Goal: Answer question/provide support: Share knowledge or assist other users

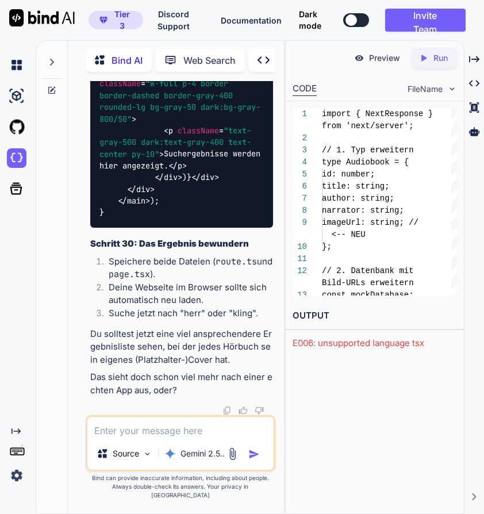
scroll to position [53822, 0]
click at [189, 434] on textarea at bounding box center [180, 427] width 186 height 21
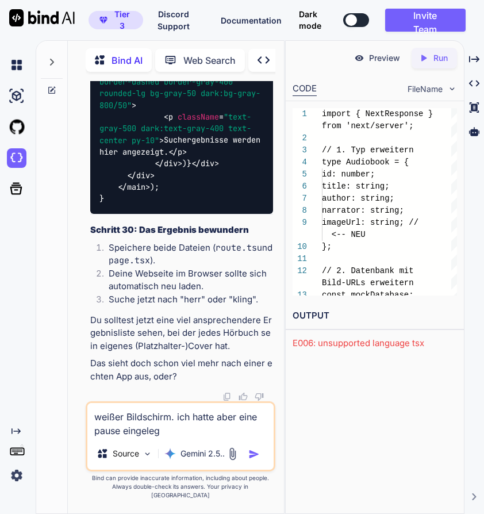
type textarea "weißer Bildschirm. ich hatte aber eine pause eingelegt"
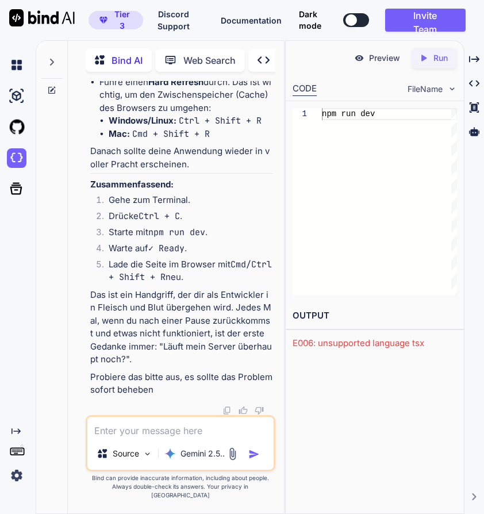
scroll to position [56385, 0]
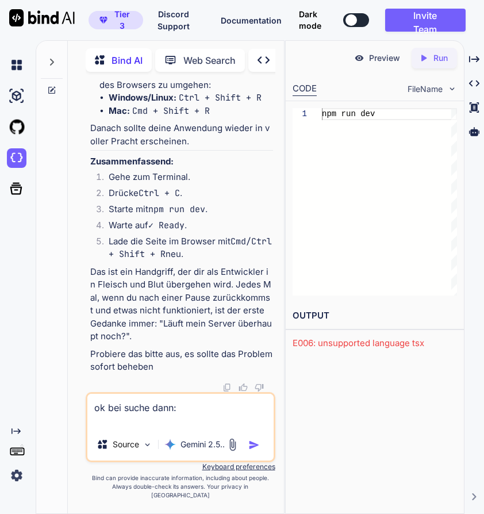
paste textarea "Runtime Error Invalid src prop ([URL][DOMAIN_NAME]) on `next/image`, hostname "…"
type textarea "ok bei suche dann: Runtime Error Invalid src prop ([URL][DOMAIN_NAME]) on `next…"
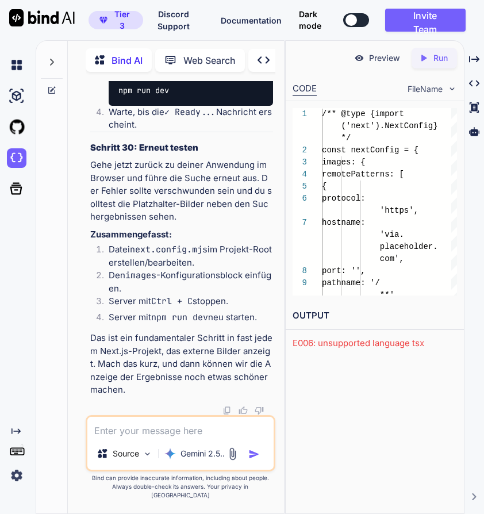
scroll to position [58546, 0]
click at [170, 438] on textarea at bounding box center [180, 427] width 186 height 21
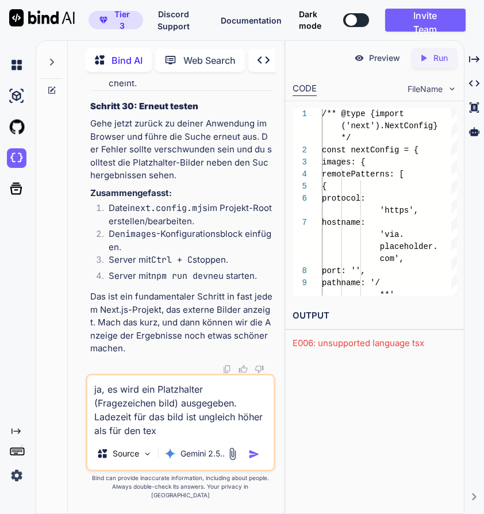
type textarea "ja, es wird ein Platzhalter (Fragezeichen bild) ausgegeben. Ladezeit für das bi…"
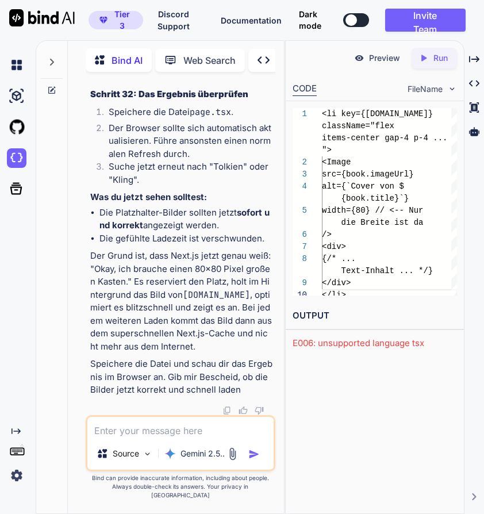
scroll to position [60511, 0]
click at [162, 438] on textarea at bounding box center [180, 427] width 186 height 21
type textarea ".nichts geändert. prüfe bitte den code"
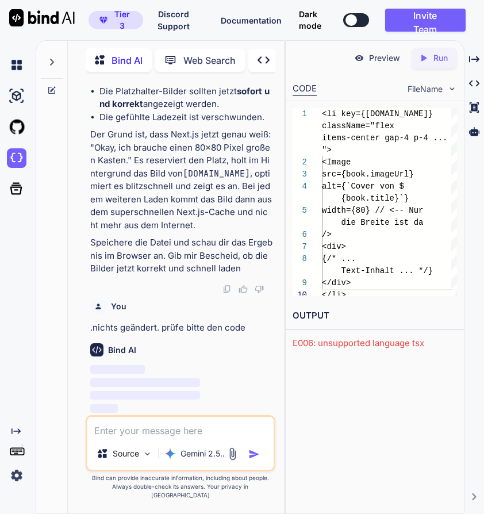
scroll to position [61248, 0]
paste textarea ""use client"; import { useState } from "react"; import Image from 'next/image';…"
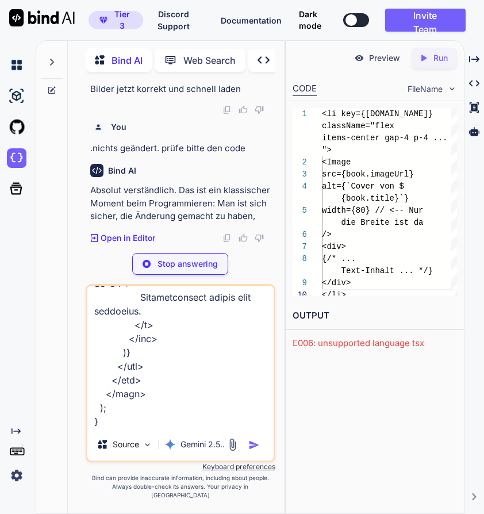
scroll to position [61369, 0]
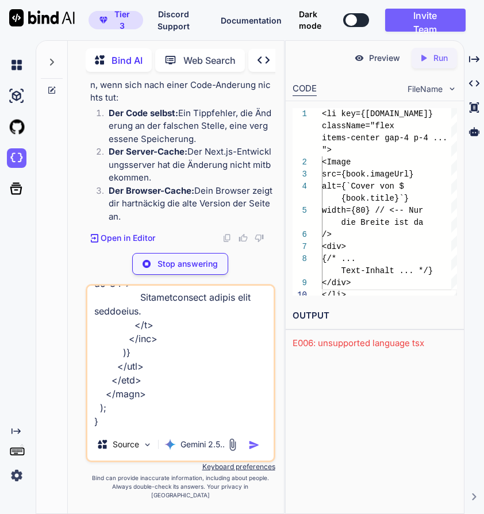
type textarea ""use client"; import { useState } from "react"; import Image from 'next/image';…"
click at [202, 266] on p "Stop answering" at bounding box center [188, 264] width 60 height 12
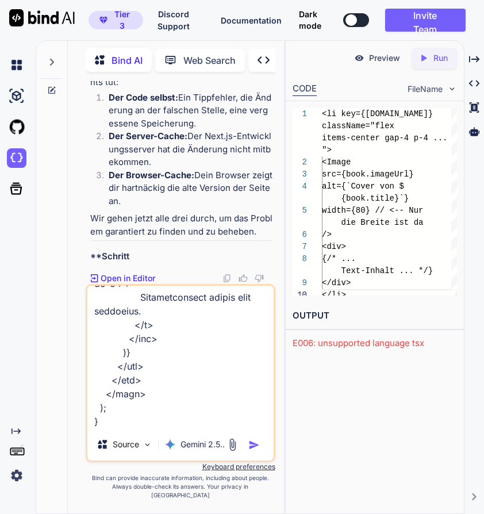
click at [255, 451] on img "button" at bounding box center [254, 445] width 12 height 12
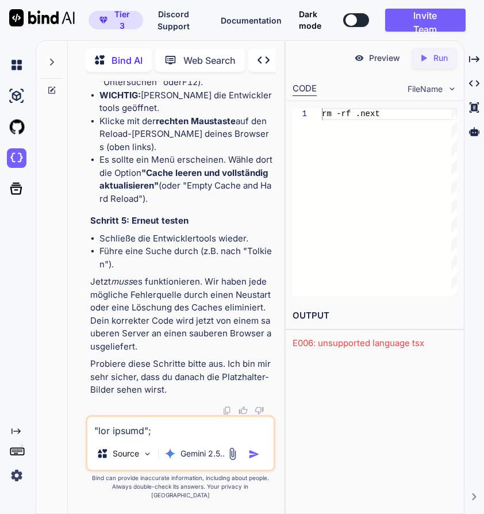
scroll to position [63761, 0]
click at [178, 435] on textarea at bounding box center [180, 427] width 186 height 21
type textarea "i"
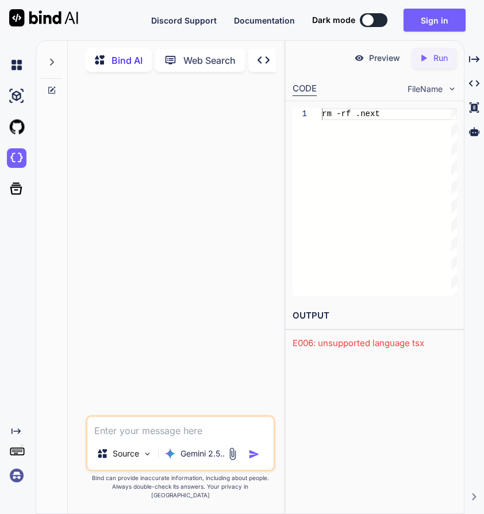
scroll to position [0, 0]
click at [393, 209] on div "rm -rf .next" at bounding box center [389, 201] width 135 height 187
click at [20, 155] on img at bounding box center [17, 158] width 20 height 20
click at [52, 59] on icon at bounding box center [51, 62] width 9 height 9
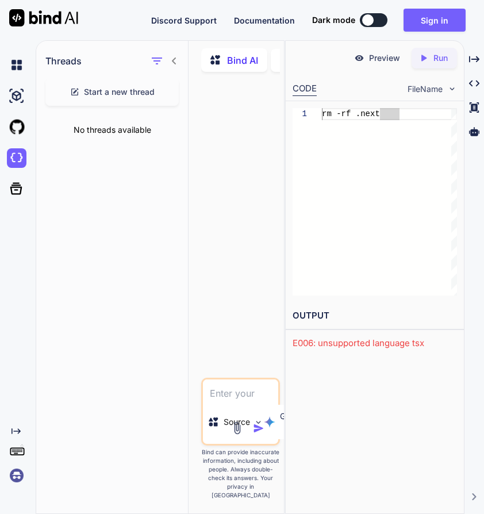
click at [243, 58] on p "Bind AI" at bounding box center [242, 60] width 31 height 14
click at [174, 58] on icon at bounding box center [174, 61] width 4 height 7
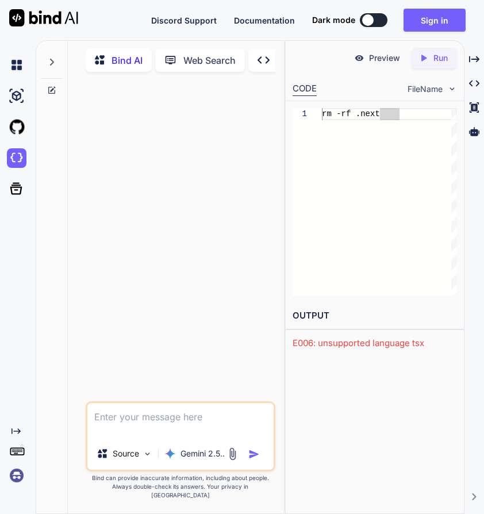
click at [143, 60] on p "Bind AI" at bounding box center [127, 60] width 31 height 14
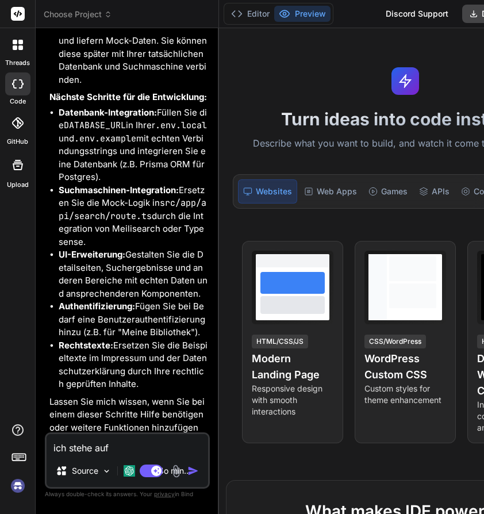
scroll to position [538, 0]
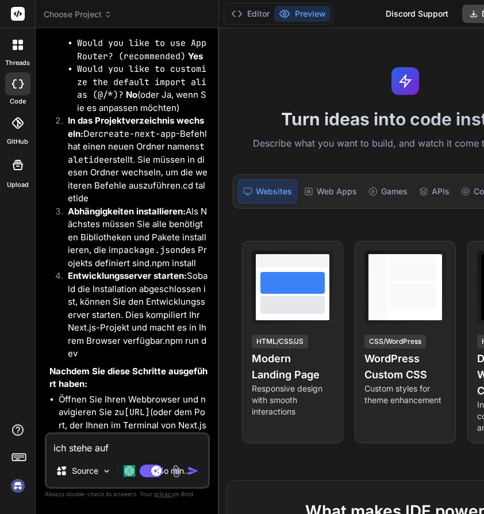
click at [16, 52] on div at bounding box center [18, 45] width 24 height 24
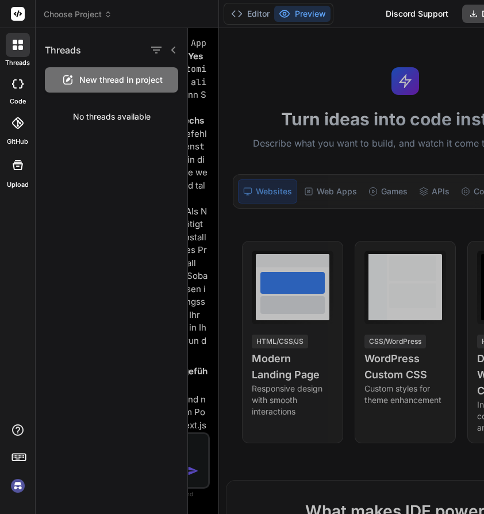
click at [98, 206] on div "Threads New thread in project No threads available" at bounding box center [112, 271] width 152 height 486
click at [179, 52] on div "Threads" at bounding box center [112, 47] width 152 height 39
type textarea "x"
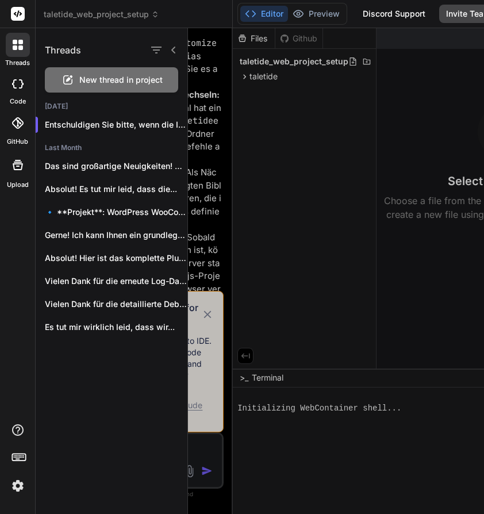
scroll to position [7, 0]
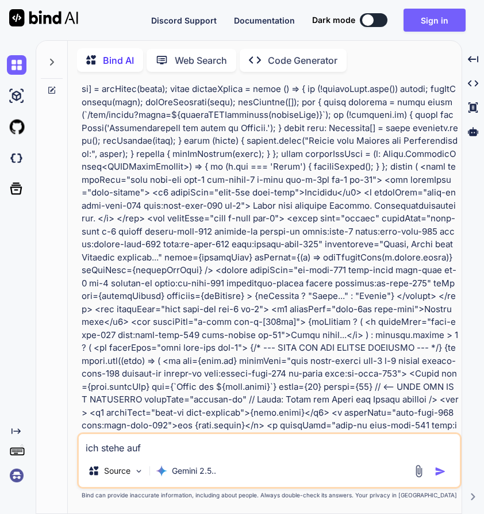
scroll to position [3599, 0]
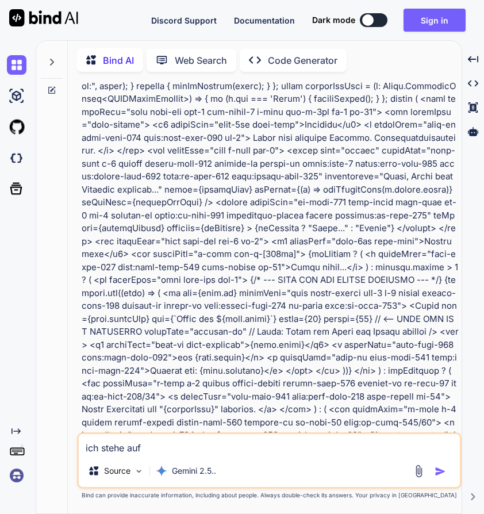
type textarea "x"
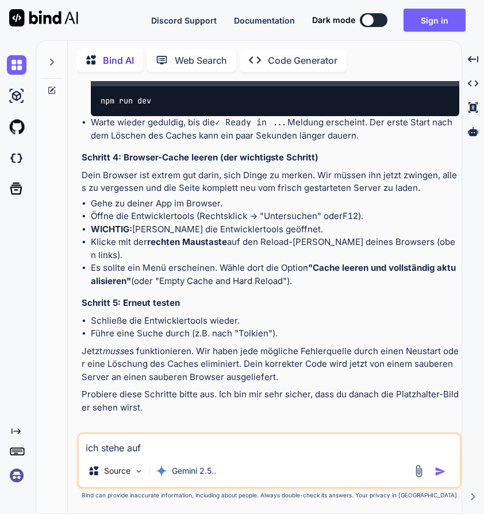
scroll to position [4598, 0]
type textarea "ich stehe auf d"
type textarea "x"
type textarea "ich stehe auf de"
type textarea "x"
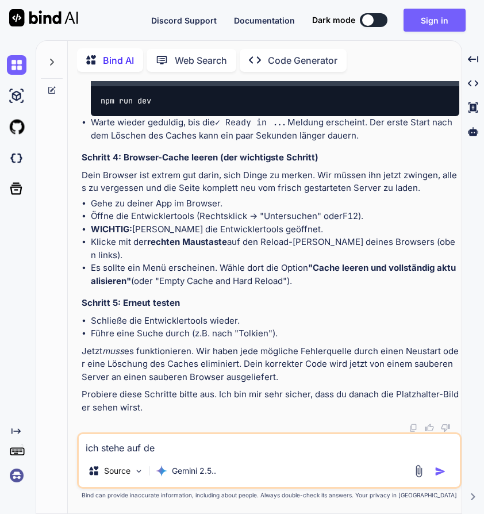
type textarea "ich stehe auf dem"
type textarea "x"
type textarea "ich stehe auf dem"
type textarea "x"
type textarea "ich stehe auf dem s"
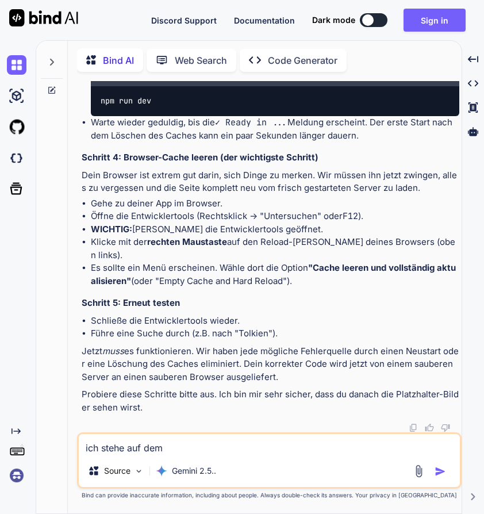
type textarea "x"
type textarea "ich stehe auf dem sc"
type textarea "x"
type textarea "ich stehe auf dem sch"
type textarea "x"
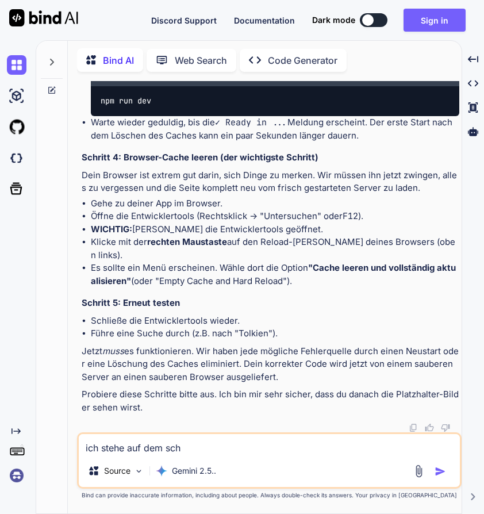
type textarea "ich stehe auf dem schl"
type textarea "x"
type textarea "ich stehe auf dem schla"
type textarea "x"
type textarea "ich stehe auf dem schlau"
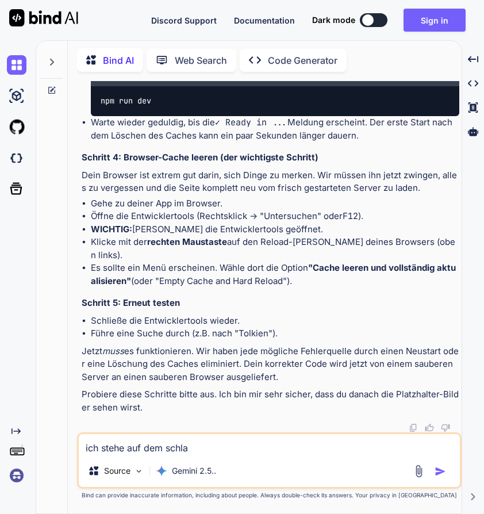
type textarea "x"
type textarea "ich stehe auf dem schlauc"
type textarea "x"
type textarea "ich stehe auf dem schlauch"
type textarea "x"
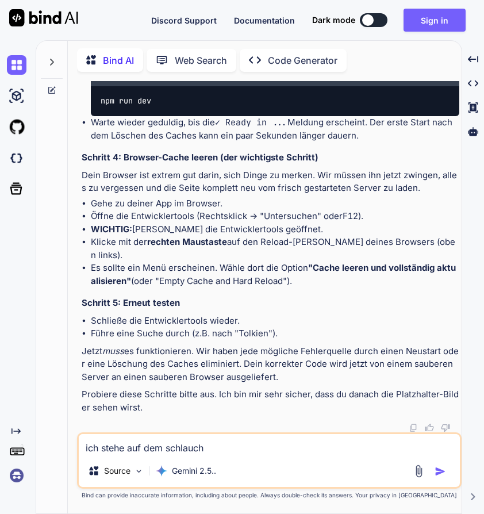
type textarea "ich stehe auf dem schlauch"
type textarea "x"
type textarea "ich stehe auf dem schlauch i"
type textarea "x"
type textarea "ich stehe auf dem schlauch ic"
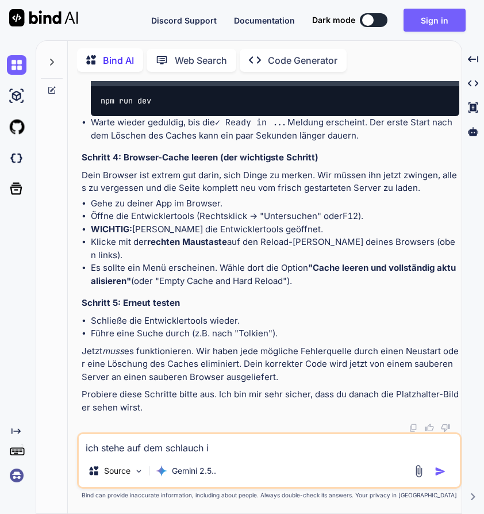
type textarea "x"
type textarea "ich stehe auf dem schlauch ich"
type textarea "x"
type textarea "ich stehe auf dem schlauch ich"
type textarea "x"
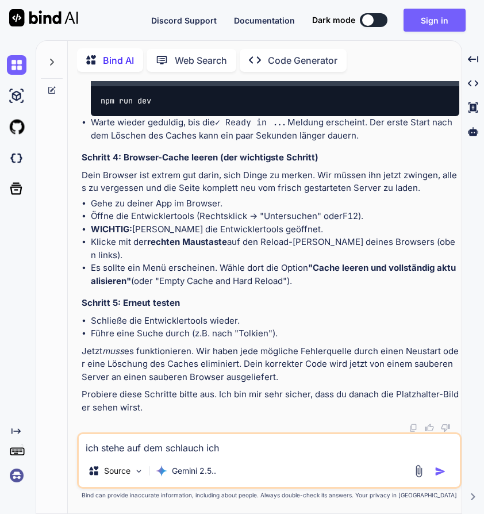
type textarea "ich stehe auf dem schlauch ich s"
type textarea "x"
type textarea "ich stehe auf dem schlauch ich sc"
type textarea "x"
type textarea "ich stehe auf dem schlauch ich sch"
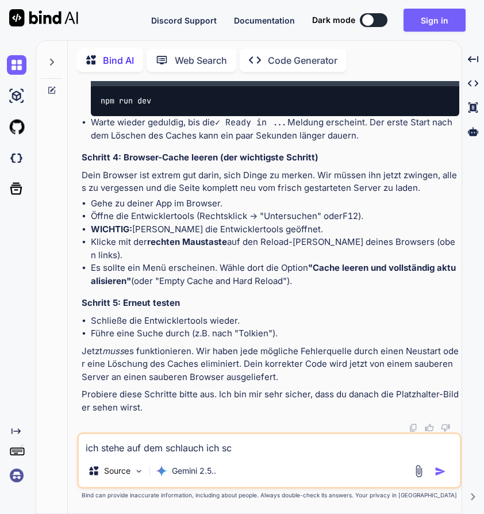
type textarea "x"
type textarea "ich stehe auf dem schlauch ich scha"
type textarea "x"
type textarea "ich stehe auf dem schlauch ich schaf"
type textarea "x"
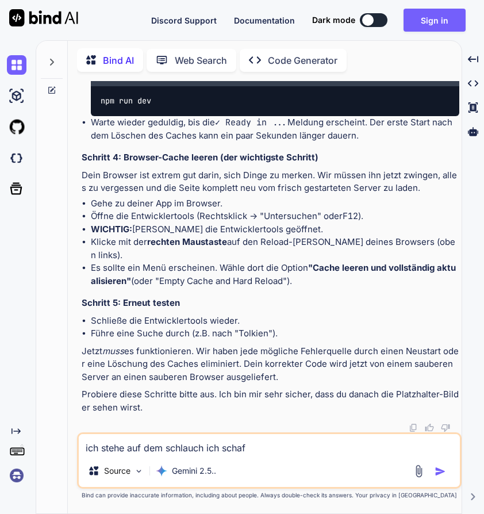
type textarea "ich stehe auf dem schlauch ich schaff"
type textarea "x"
type textarea "ich stehe auf dem schlauch ich schaffe"
type textarea "x"
type textarea "ich stehe auf dem schlauch ich schaffe"
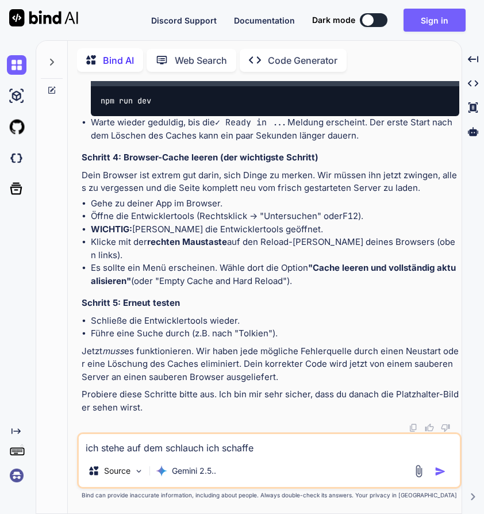
type textarea "x"
type textarea "ich stehe auf dem schlauch ich schaffe e"
type textarea "x"
type textarea "ich stehe auf dem schlauch ich schaffe es"
type textarea "x"
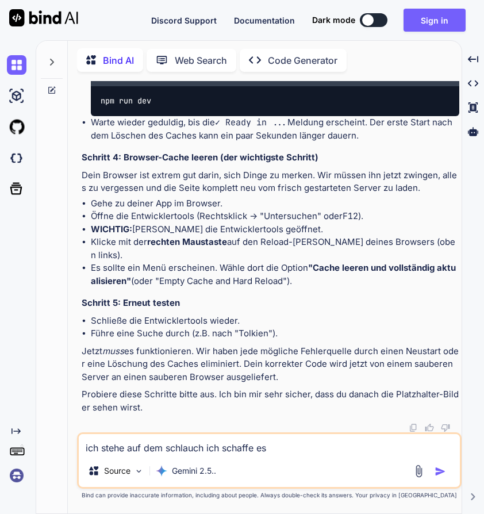
type textarea "ich stehe auf dem schlauch ich schaffe es"
type textarea "x"
type textarea "ich stehe auf dem schlauch ich schaffe es n"
type textarea "x"
type textarea "ich stehe auf dem schlauch ich schaffe es ni"
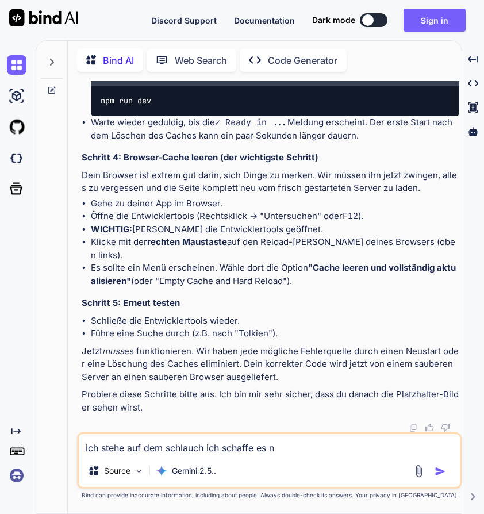
type textarea "x"
type textarea "ich stehe auf dem schlauch ich schaffe es nic"
type textarea "x"
type textarea "ich stehe auf dem schlauch ich schaffe es nich"
type textarea "x"
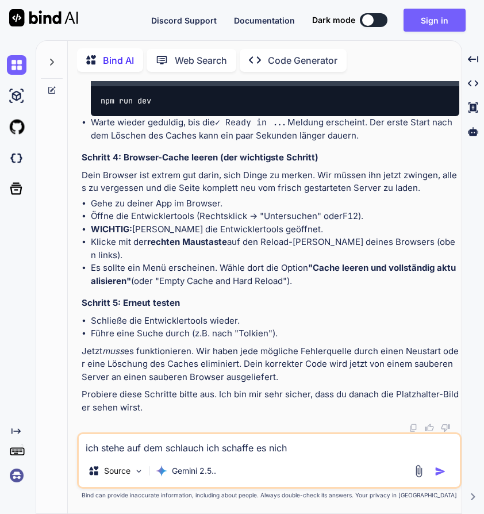
type textarea "ich stehe auf dem schlauch ich schaffe es nicht"
type textarea "x"
type textarea "ich stehe auf dem schlauch ich schaffe es nicht"
type textarea "x"
type textarea "ich stehe auf dem schlauch ich schaffe es nicht b"
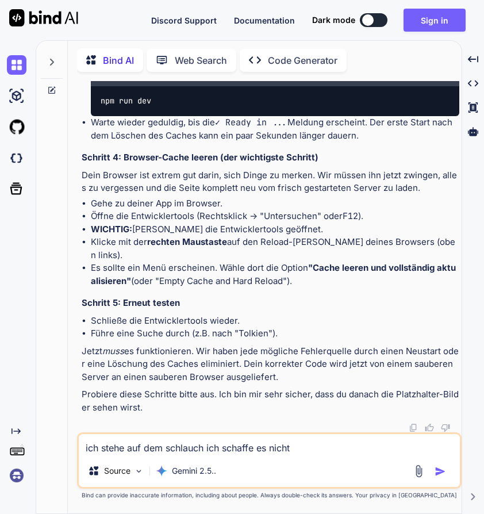
type textarea "x"
type textarea "ich stehe auf dem schlauch ich schaffe es nicht be"
type textarea "x"
type textarea "ich stehe auf dem schlauch ich schaffe es nicht bei"
type textarea "x"
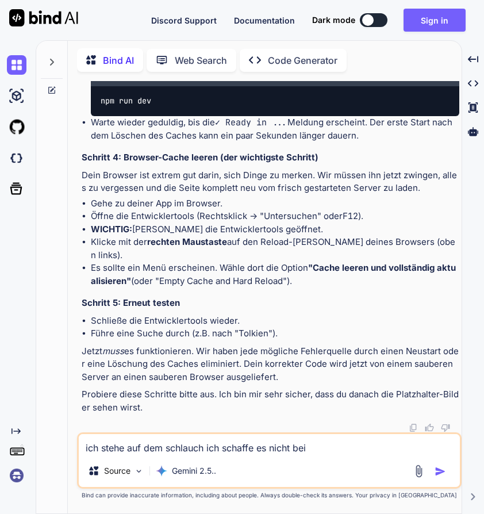
type textarea "ich stehe auf dem schlauch ich schaffe es nicht beim"
type textarea "x"
type textarea "ich stehe auf dem schlauch ich schaffe es nicht beim"
type textarea "x"
type textarea "ich stehe auf dem schlauch ich schaffe es nicht beim m"
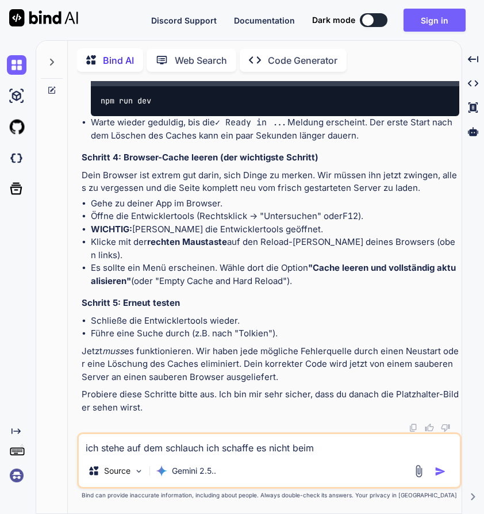
type textarea "x"
type textarea "ich stehe auf dem schlauch ich schaffe es nicht beim ma"
type textarea "x"
type textarea "ich stehe auf dem schlauch ich schaffe es nicht beim mac"
type textarea "x"
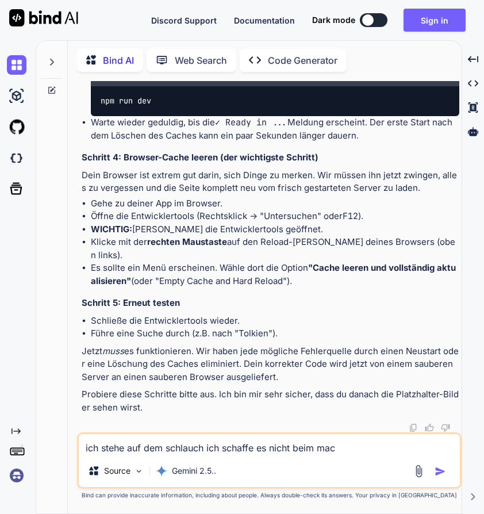
type textarea "ich stehe auf dem schlauch ich schaffe es nicht beim macb"
type textarea "x"
type textarea "ich stehe auf dem schlauch ich schaffe es nicht beim macbo"
type textarea "x"
type textarea "ich stehe auf dem schlauch ich schaffe es nicht beim macboo"
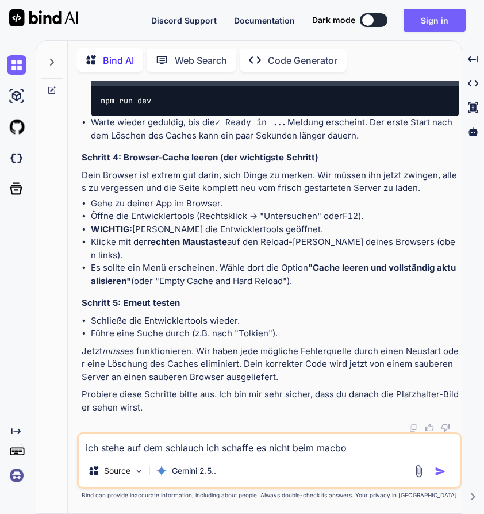
type textarea "x"
type textarea "ich stehe auf dem schlauch ich schaffe es nicht beim macbook"
type textarea "x"
type textarea "ich stehe auf dem schlauch ich schaffe es nicht beim MacBook"
type textarea "x"
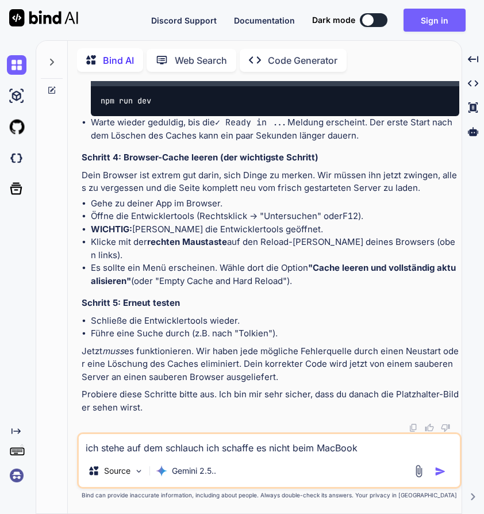
type textarea "ich stehe auf dem schlauch ich schaffe es nicht beim MacBook a"
type textarea "x"
type textarea "ich stehe auf dem schlauch ich schaffe es nicht beim MacBook ai"
type textarea "x"
type textarea "ich stehe auf dem schlauch ich schaffe es nicht beim MacBook air"
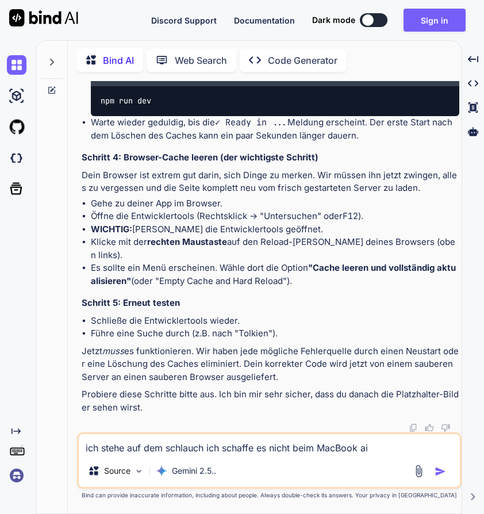
type textarea "x"
type textarea "ich stehe auf dem schlauch ich schaffe es nicht beim MacBook Air"
type textarea "x"
type textarea "ich stehe auf dem schlauch ich schaffe es nicht beim MacBook Air d"
type textarea "x"
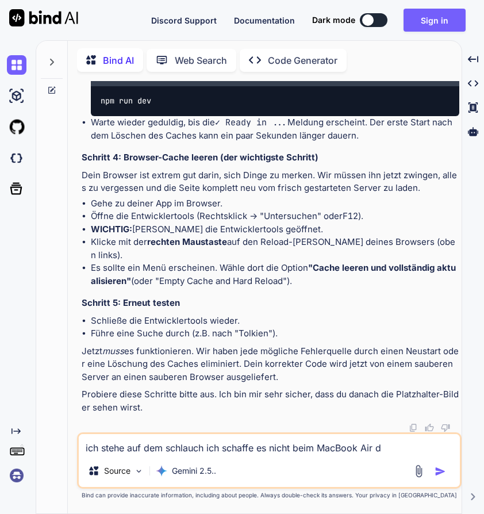
type textarea "ich stehe auf dem schlauch ich schaffe es nicht beim MacBook Air de"
type textarea "x"
type textarea "ich stehe auf dem schlauch ich schaffe es nicht beim MacBook Air den"
type textarea "x"
type textarea "ich stehe auf dem schlauch ich schaffe es nicht beim MacBook Air den"
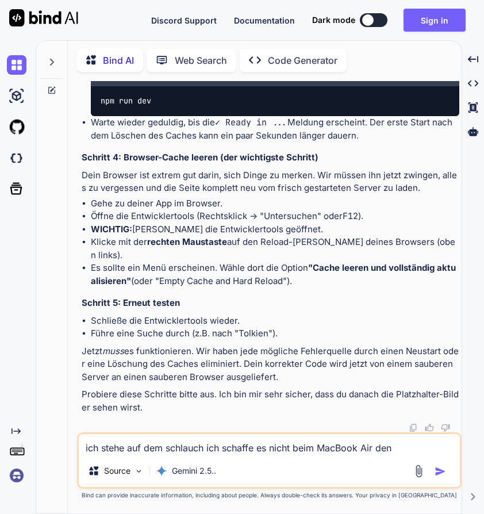
type textarea "x"
type textarea "ich stehe auf dem schlauch ich schaffe es nicht beim MacBook Air den v"
type textarea "x"
type textarea "ich stehe auf dem schlauch ich schaffe es nicht beim MacBook Air den ve"
type textarea "x"
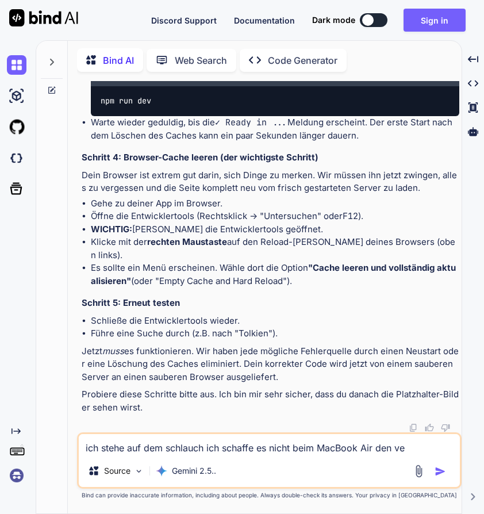
type textarea "ich stehe auf dem schlauch ich schaffe es nicht beim MacBook Air den ver"
type textarea "x"
type textarea "ich stehe auf dem schlauch ich schaffe es nicht beim MacBook Air den verl"
type textarea "x"
type textarea "ich stehe auf dem schlauch ich schaffe es nicht beim MacBook Air den verla"
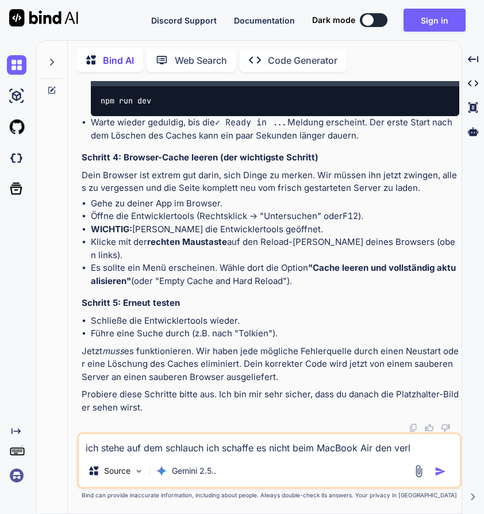
type textarea "x"
type textarea "ich stehe auf dem schlauch ich schaffe es nicht beim MacBook Air den verl"
type textarea "x"
type textarea "ich stehe auf dem schlauch ich schaffe es nicht beim MacBook Air den ver"
type textarea "x"
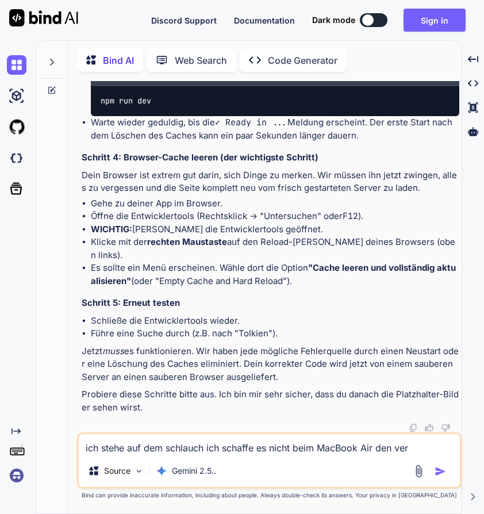
type textarea "ich stehe auf dem schlauch ich schaffe es nicht beim MacBook Air den ve"
type textarea "x"
type textarea "ich stehe auf dem schlauch ich schaffe es nicht beim MacBook Air den v"
type textarea "x"
type textarea "ich stehe auf dem schlauch ich schaffe es nicht beim MacBook Air den"
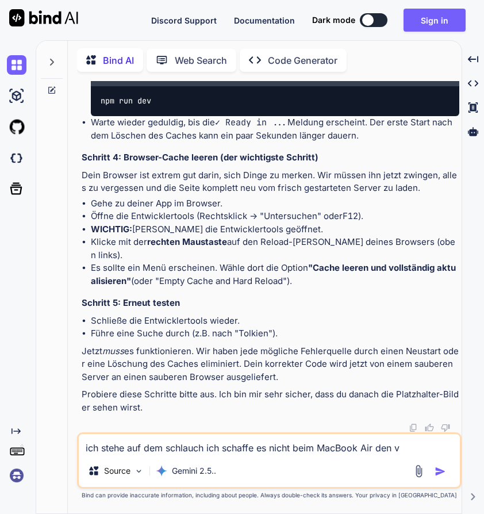
type textarea "x"
type textarea "ich stehe auf dem schlauch ich schaffe es nicht beim MacBook Air den c"
type textarea "x"
type textarea "ich stehe auf dem schlauch ich schaffe es nicht beim MacBook Air den ca"
type textarea "x"
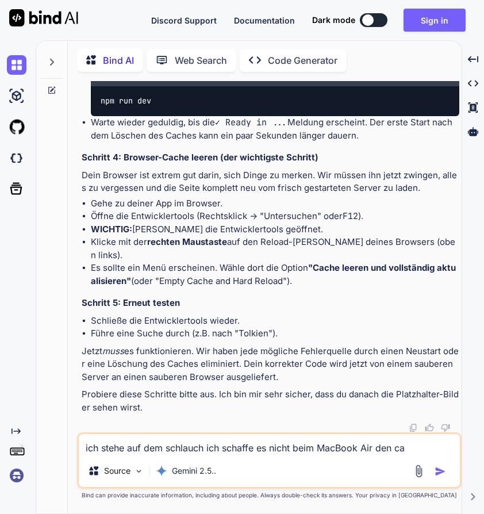
type textarea "ich stehe auf dem schlauch ich schaffe es nicht beim MacBook Air den cac"
type textarea "x"
type textarea "ich stehe auf dem schlauch ich schaffe es nicht beim MacBook Air den cach"
type textarea "x"
type textarea "ich stehe auf dem schlauch ich schaffe es nicht beim MacBook Air den cache"
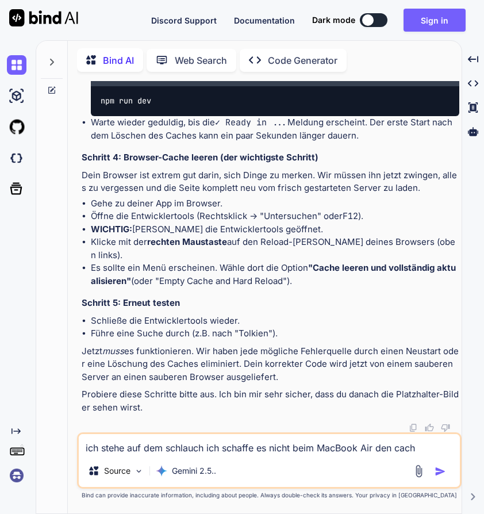
type textarea "x"
type textarea "ich stehe auf dem schlauch ich schaffe es nicht beim MacBook Air den cache"
type textarea "x"
type textarea "ich stehe auf dem schlauch ich schaffe es nicht beim MacBook Air den cache z"
type textarea "x"
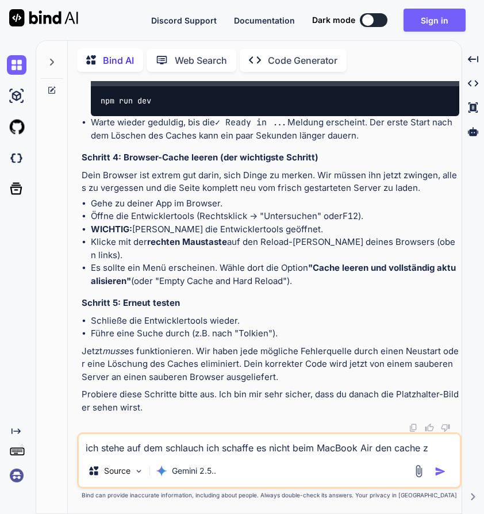
type textarea "ich stehe auf dem schlauch ich schaffe es nicht beim MacBook Air den cache zu"
type textarea "x"
type textarea "ich stehe auf dem schlauch ich schaffe es nicht beim MacBook Air den cache zu"
type textarea "x"
type textarea "ich stehe auf dem schlauch ich schaffe es nicht beim MacBook Air den cache zu l"
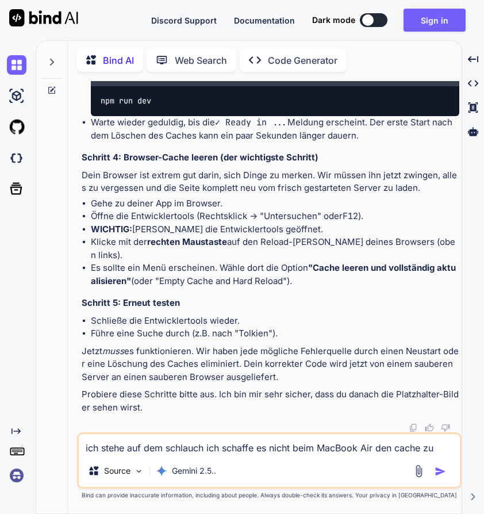
type textarea "x"
type textarea "ich stehe auf dem schlauch ich schaffe es nicht beim MacBook Air den cache zu lö"
type textarea "x"
type textarea "ich stehe auf dem schlauch ich schaffe es nicht beim MacBook Air den cache zu l…"
type textarea "x"
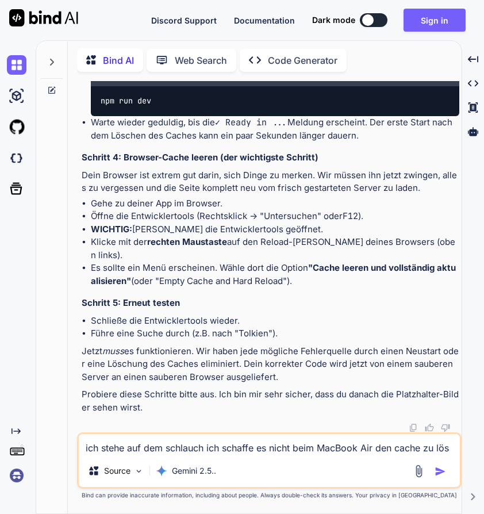
type textarea "ich stehe auf dem schlauch ich schaffe es nicht beim MacBook Air den cache zu l…"
type textarea "x"
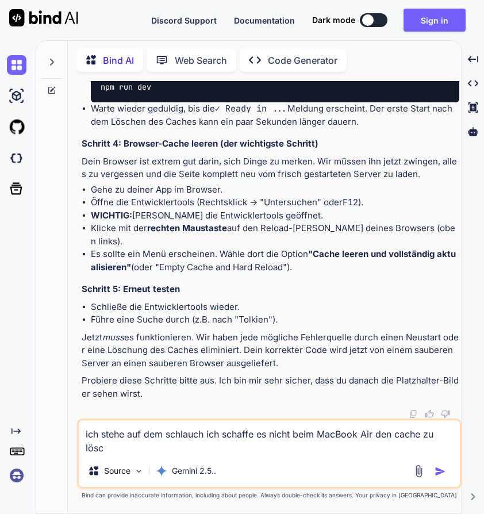
type textarea "ich stehe auf dem schlauch ich schaffe es nicht beim MacBook Air den cache zu l…"
type textarea "x"
type textarea "ich stehe auf dem schlauch ich schaffe es nicht beim MacBook Air den cache zu l…"
type textarea "x"
type textarea "ich stehe auf dem schlauch ich schaffe es nicht beim MacBook Air den cache zu l…"
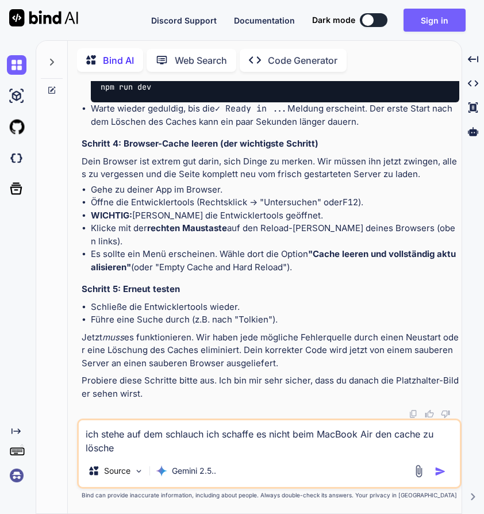
type textarea "x"
type textarea "ich stehe auf dem schlauch ich schaffe es nicht beim MacBook Air den cache zu l…"
click at [445, 473] on img "button" at bounding box center [441, 472] width 12 height 12
type textarea "x"
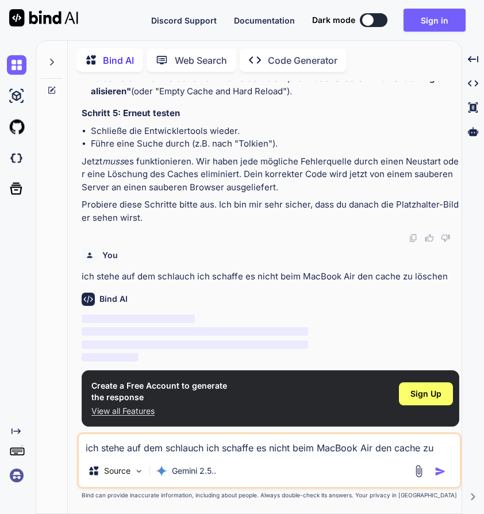
scroll to position [4786, 0]
click at [450, 30] on button "Sign in" at bounding box center [435, 20] width 62 height 23
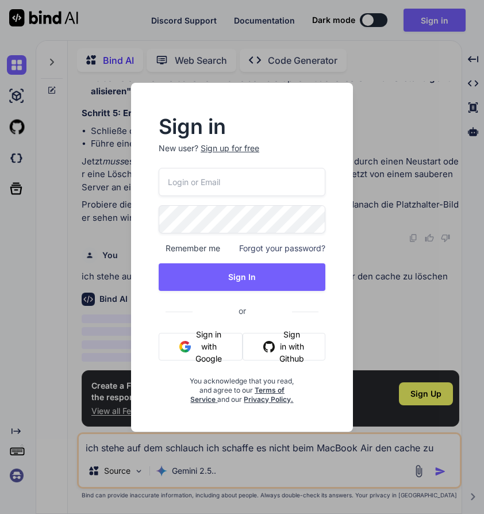
click at [205, 340] on button "Sign in with Google" at bounding box center [201, 347] width 84 height 28
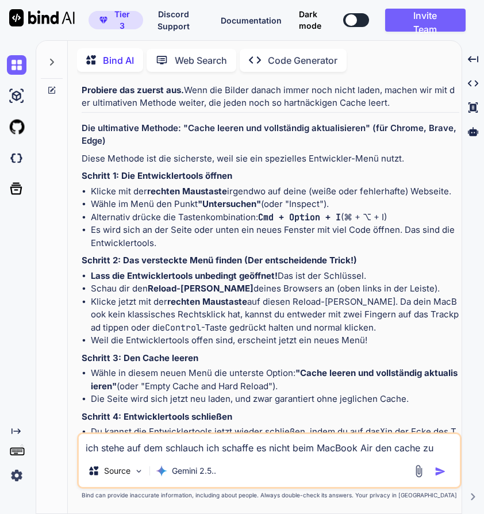
scroll to position [5150, 0]
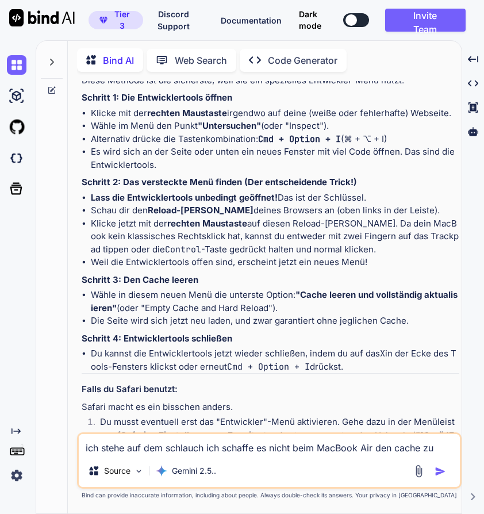
click at [139, 447] on textarea "ich stehe auf dem schlauch ich schaffe es nicht beim MacBook Air den cache zu l…" at bounding box center [269, 444] width 381 height 21
type textarea "ich nutze safari. wo sind die entwicklertools"
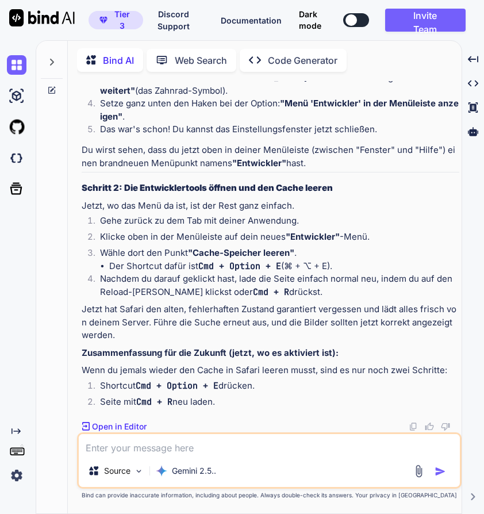
scroll to position [6009, 0]
type textarea "alles gefunden, aber es wird immer noch das Fragezeichen angezeigt"
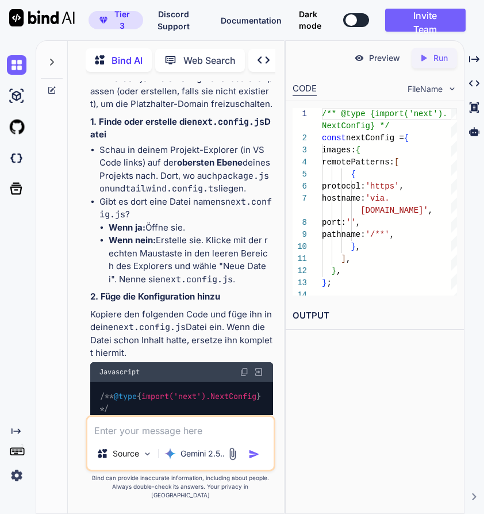
scroll to position [10477, 0]
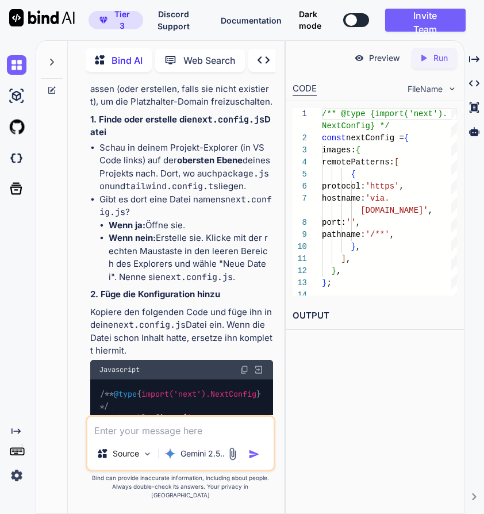
click at [245, 365] on img at bounding box center [244, 369] width 9 height 9
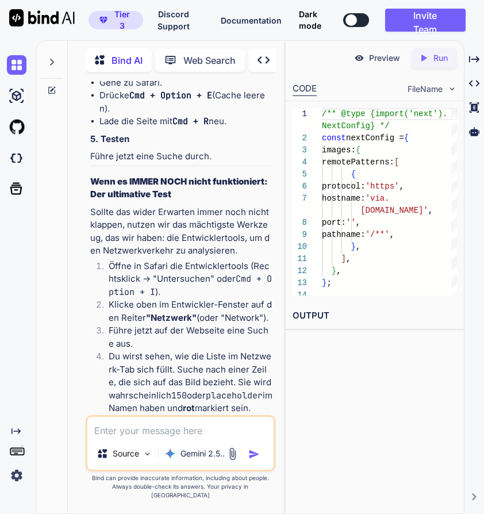
scroll to position [11256, 0]
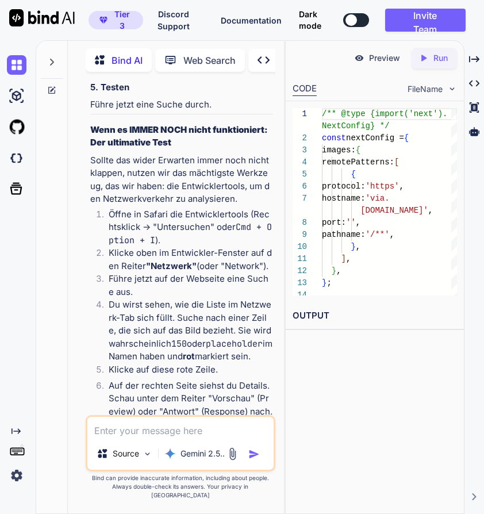
click at [149, 438] on textarea at bounding box center [180, 427] width 186 height 21
paste textarea "[Error] Failed to load resource: the server responded with a status of 504 () (…"
type textarea "[Error] Failed to load resource: the server responded with a status of 504 () (…"
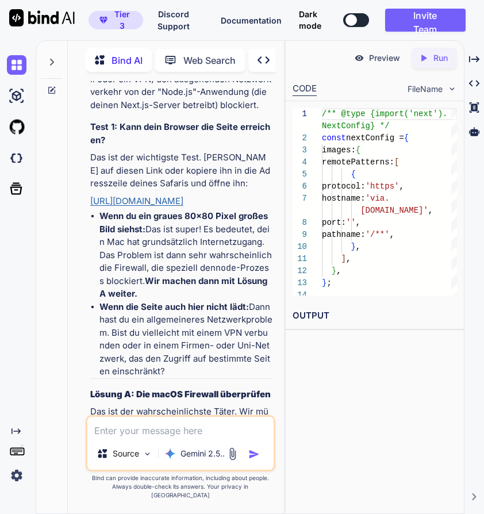
scroll to position [12459, 0]
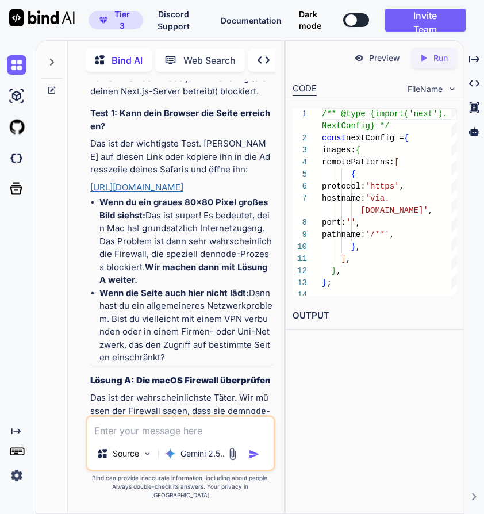
drag, startPoint x: 224, startPoint y: 187, endPoint x: 90, endPoint y: 193, distance: 134.1
click at [90, 193] on p "https://via.placeholder.com/80" at bounding box center [181, 187] width 183 height 13
copy link "https://via.placeholder.com/80"
click at [121, 435] on textarea at bounding box center [180, 427] width 186 height 21
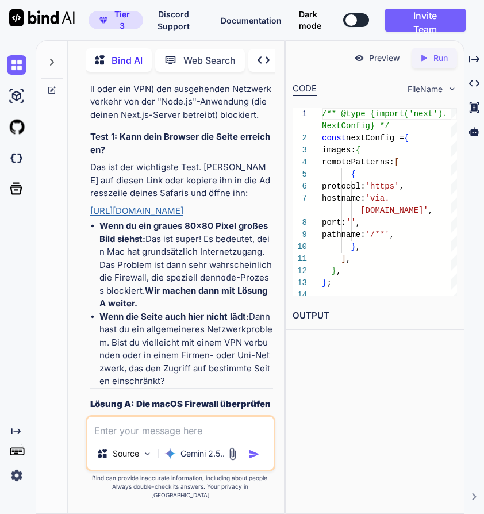
paste textarea "https://via.placeholder.com/80"
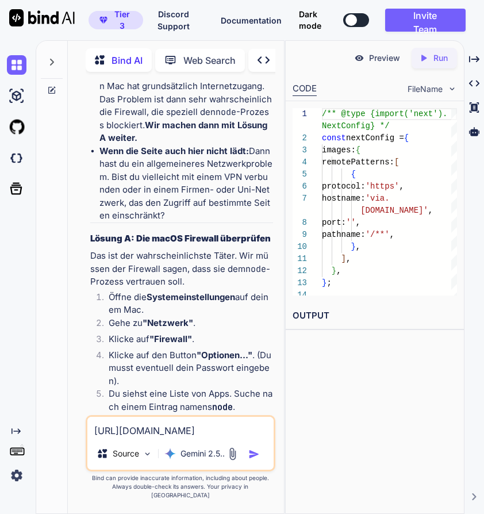
scroll to position [12623, 0]
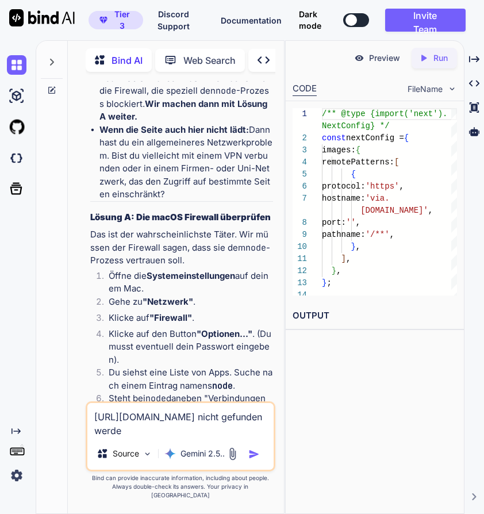
type textarea "https://via.placeholder.com/80kann nicht gefunden werden"
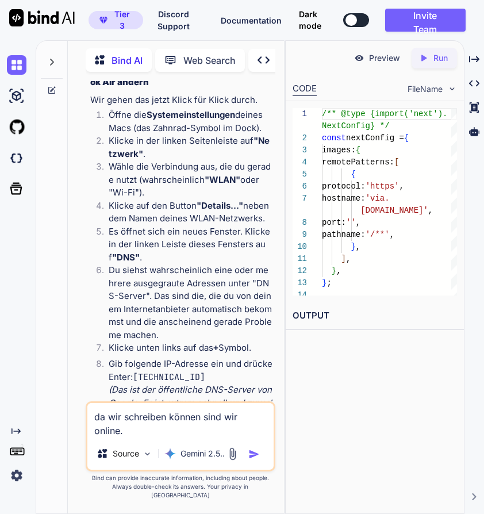
scroll to position [14242, 0]
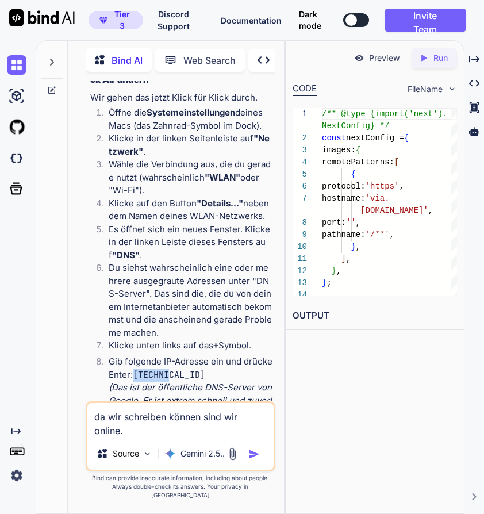
drag, startPoint x: 183, startPoint y: 348, endPoint x: 95, endPoint y: 348, distance: 88.0
click at [95, 348] on ol "Öffne die Systemeinstellungen deines Macs (das Zahnrad-Symbol im Dock). Klicke …" at bounding box center [181, 323] width 183 height 434
copy code "8.8.8.8"
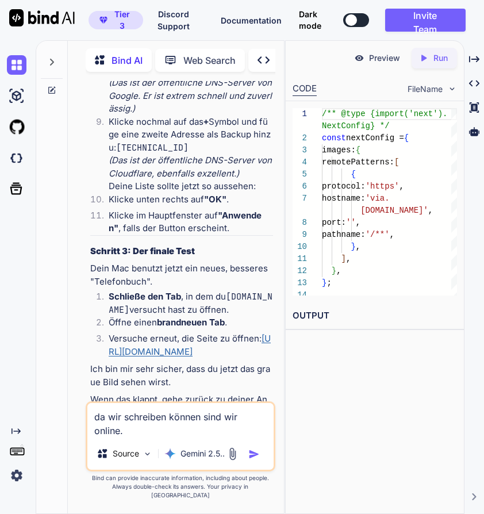
scroll to position [14652, 0]
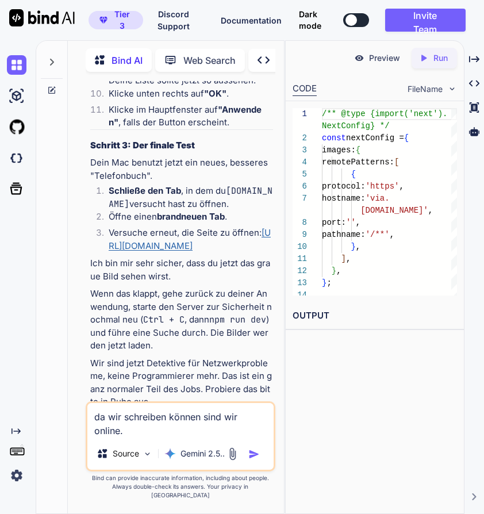
click at [162, 438] on textarea "da wir schreiben können sind wir online." at bounding box center [180, 420] width 186 height 35
type textarea "da wir schreiben können sind wir online.nei"
click at [171, 438] on textarea "da wir schreiben können sind wir online.nei" at bounding box center [180, 420] width 186 height 35
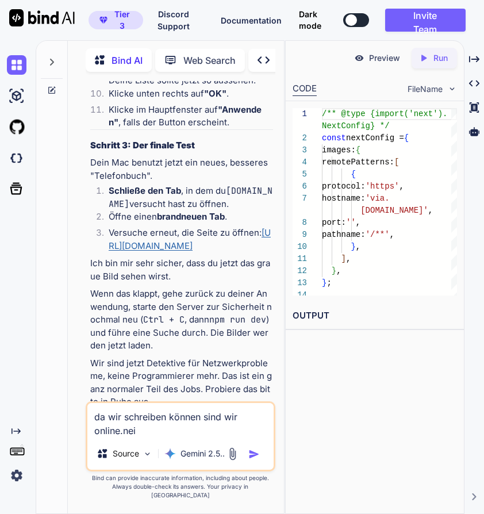
click at [171, 438] on textarea "da wir schreiben können sind wir online.nei" at bounding box center [180, 420] width 186 height 35
drag, startPoint x: 171, startPoint y: 442, endPoint x: 67, endPoint y: 361, distance: 132.8
click at [67, 361] on div "Bind AI Web Search Created with Pixso. Code Generator You ja funzt, weiter Bind…" at bounding box center [160, 276] width 248 height 474
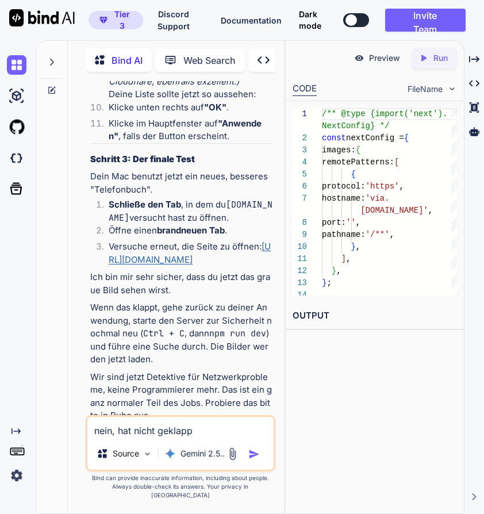
type textarea "nein, hat nicht geklappt"
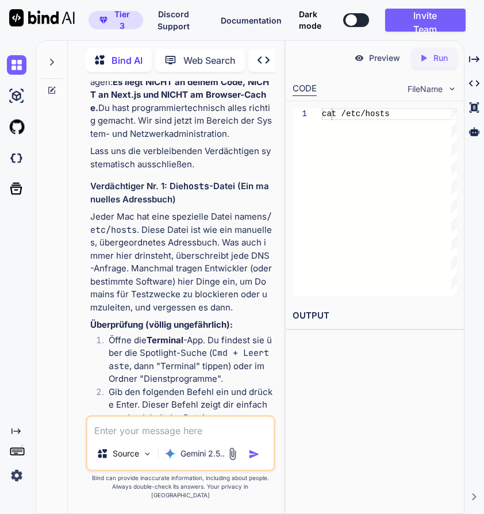
scroll to position [15204, 0]
